Goal: Find specific page/section: Find specific page/section

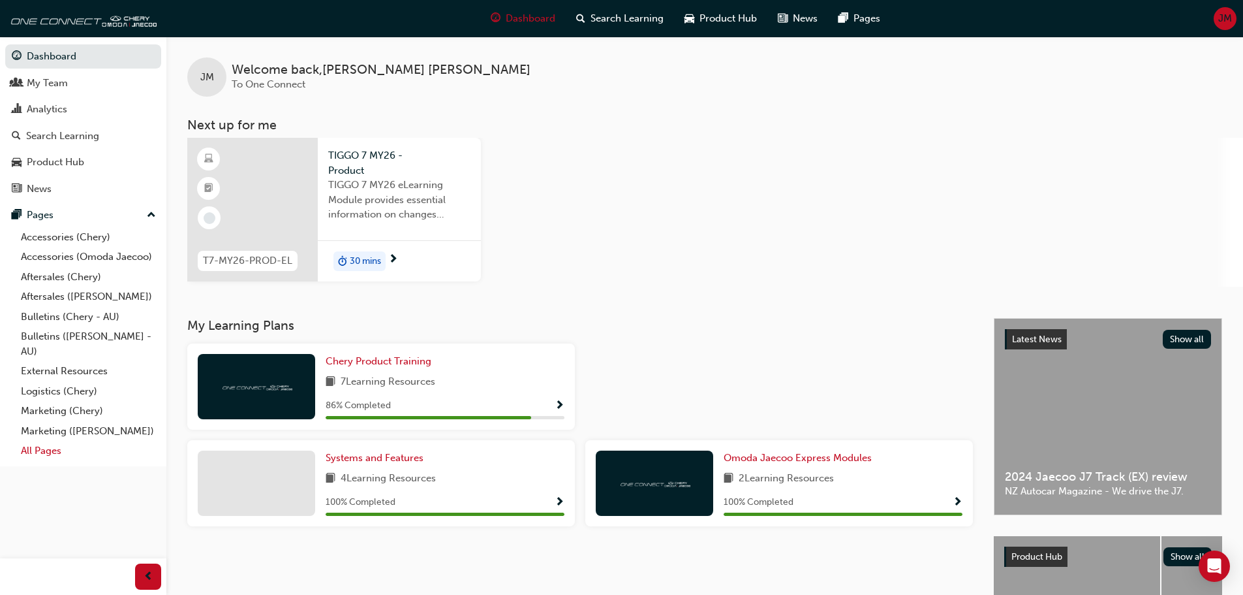
click at [38, 455] on link "All Pages" at bounding box center [89, 451] width 146 height 20
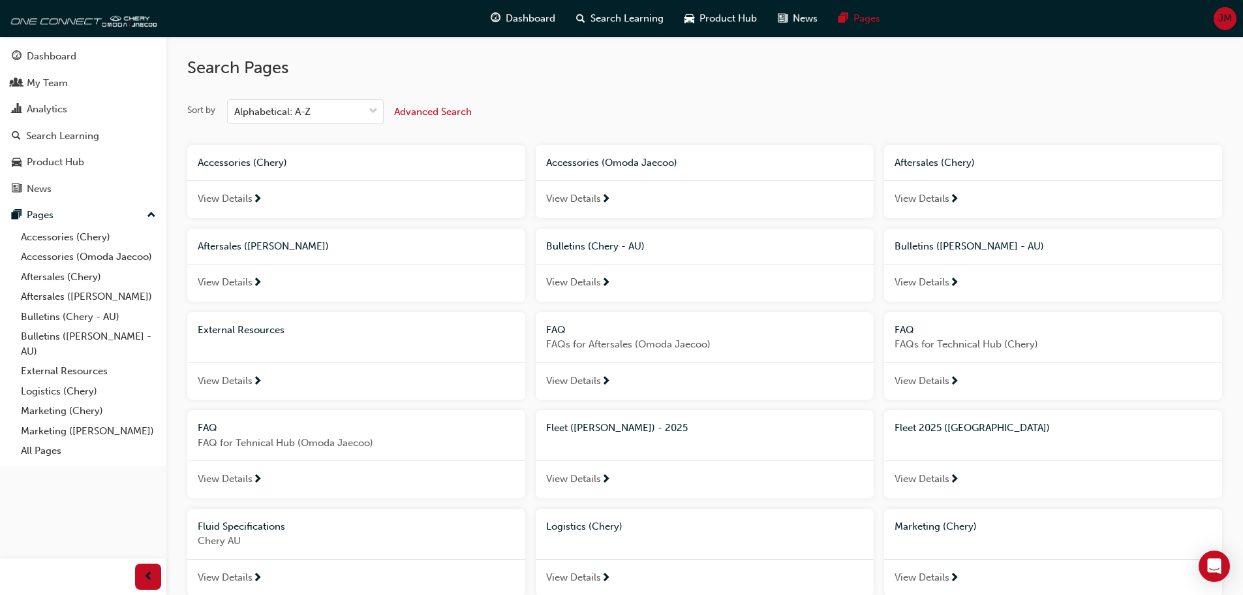
click at [632, 426] on span "Fleet ([PERSON_NAME]) - 2025" at bounding box center [617, 428] width 142 height 12
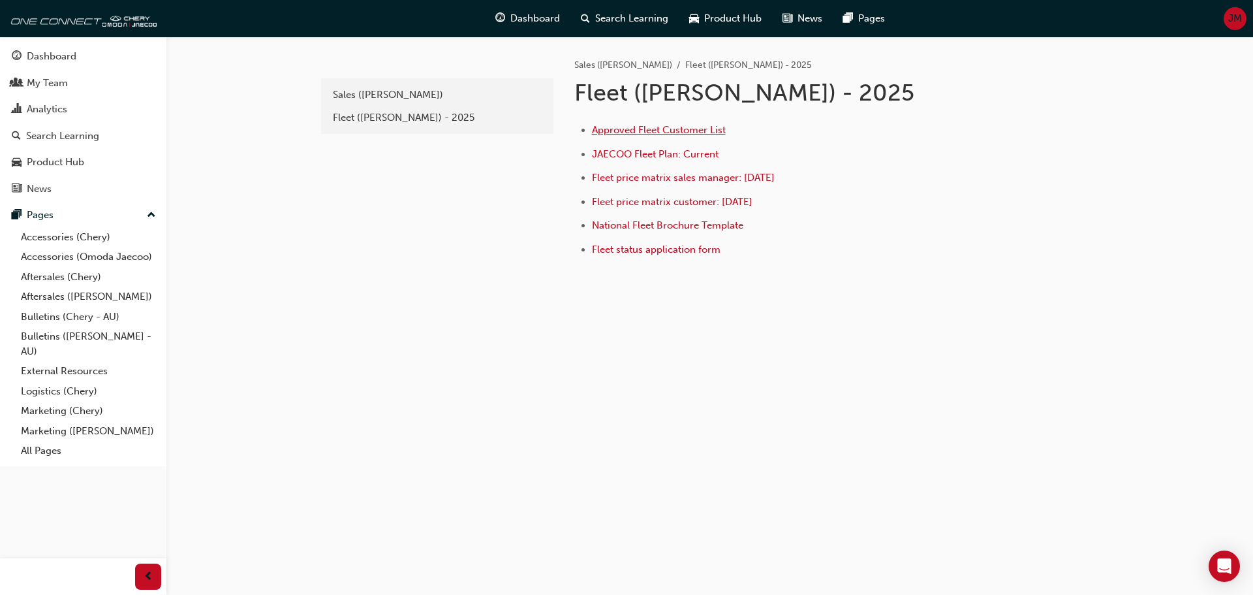
click at [668, 134] on span "Approved Fleet Customer List" at bounding box center [659, 130] width 134 height 12
